Goal: Task Accomplishment & Management: Use online tool/utility

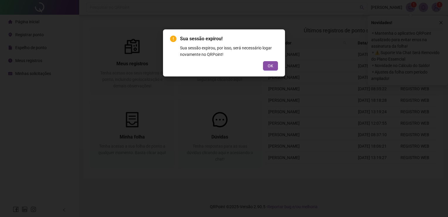
click at [270, 74] on div "Sua sessão expirou! Sua sessão expirou, por isso, será necessário logar novamen…" at bounding box center [224, 52] width 122 height 47
drag, startPoint x: 270, startPoint y: 72, endPoint x: 271, endPoint y: 69, distance: 3.1
click at [271, 69] on div "Sua sessão expirou! Sua sessão expirou, por isso, será necessário logar novamen…" at bounding box center [224, 52] width 122 height 47
click at [271, 67] on span "OK" at bounding box center [271, 65] width 6 height 6
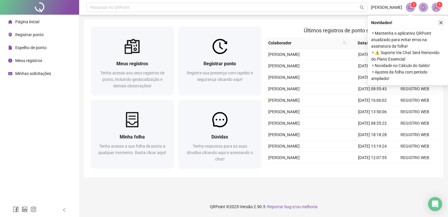
click at [444, 19] on button "button" at bounding box center [441, 22] width 7 height 7
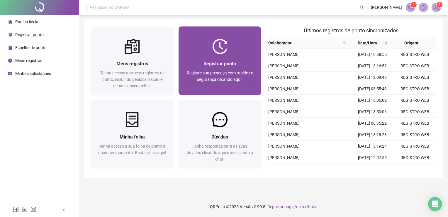
click at [221, 75] on span "Registre sua presença com rapidez e segurança clicando aqui!" at bounding box center [220, 75] width 66 height 11
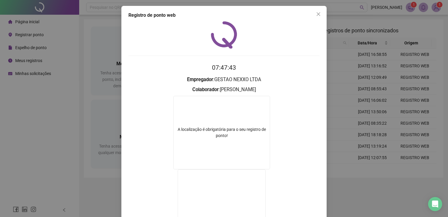
click at [317, 14] on icon "close" at bounding box center [318, 14] width 5 height 5
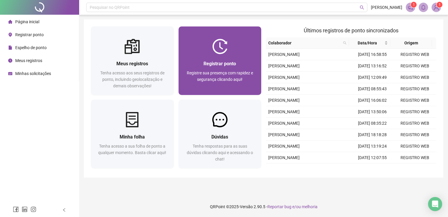
click at [238, 70] on span "Registre sua presença com rapidez e segurança clicando aqui!" at bounding box center [220, 75] width 66 height 11
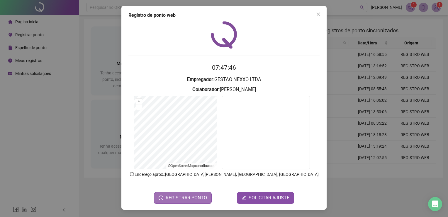
click at [199, 196] on span "REGISTRAR PONTO" at bounding box center [186, 197] width 41 height 7
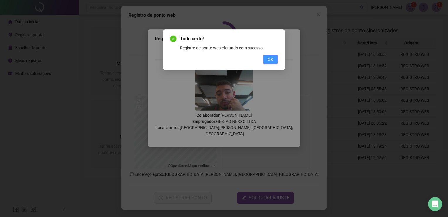
click at [267, 60] on button "OK" at bounding box center [270, 59] width 15 height 9
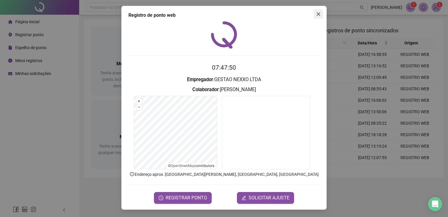
click at [321, 16] on icon "close" at bounding box center [318, 14] width 5 height 5
